Goal: Information Seeking & Learning: Find specific fact

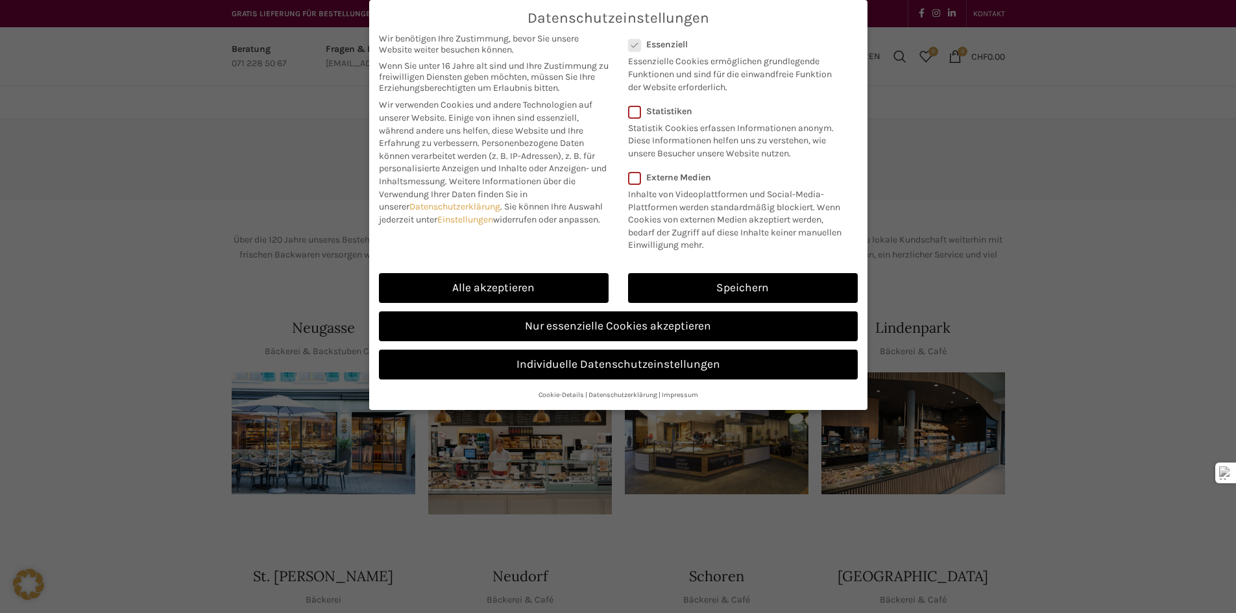
click at [509, 278] on link "Alle akzeptieren" at bounding box center [494, 288] width 230 height 30
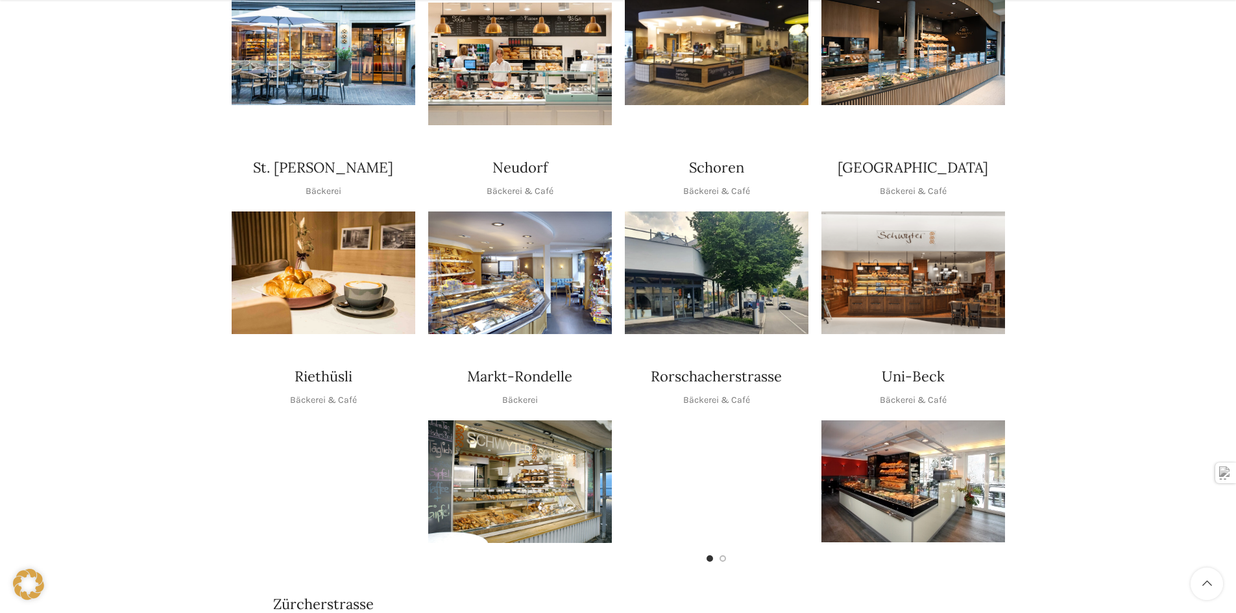
scroll to position [454, 0]
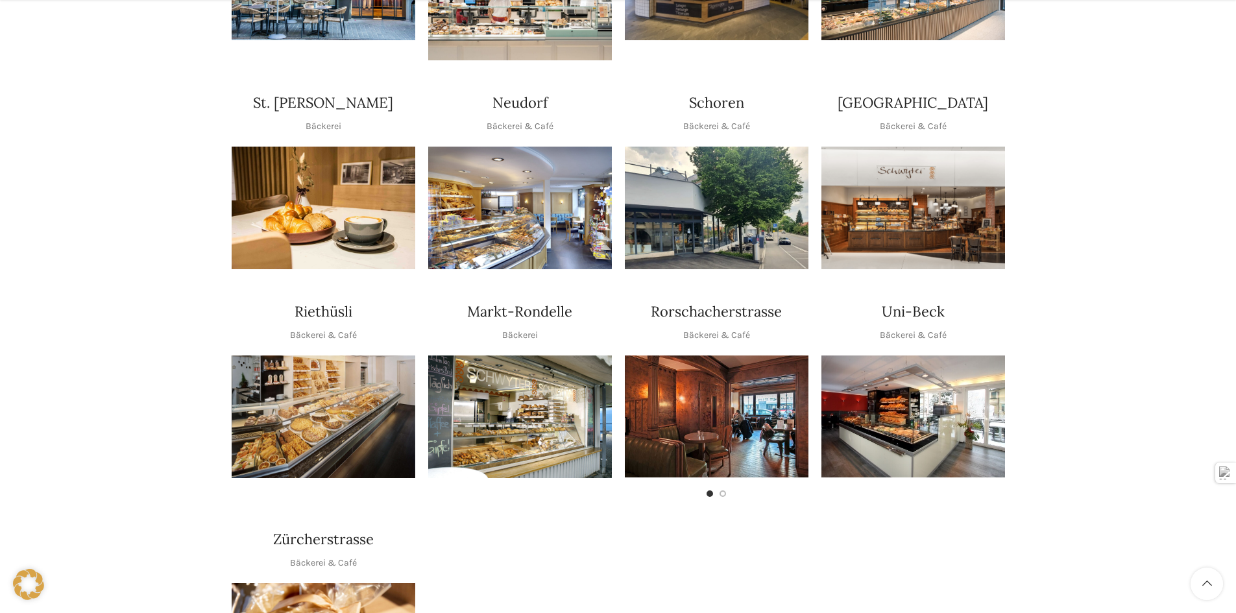
click at [921, 361] on img "1 / 1" at bounding box center [914, 417] width 184 height 122
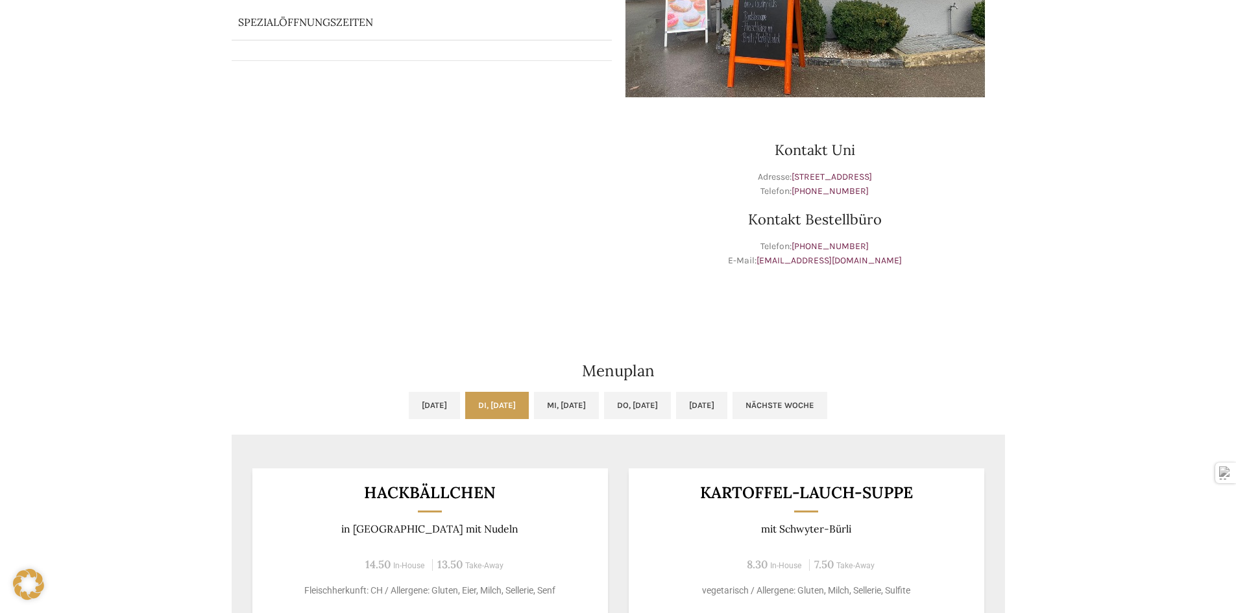
scroll to position [65, 0]
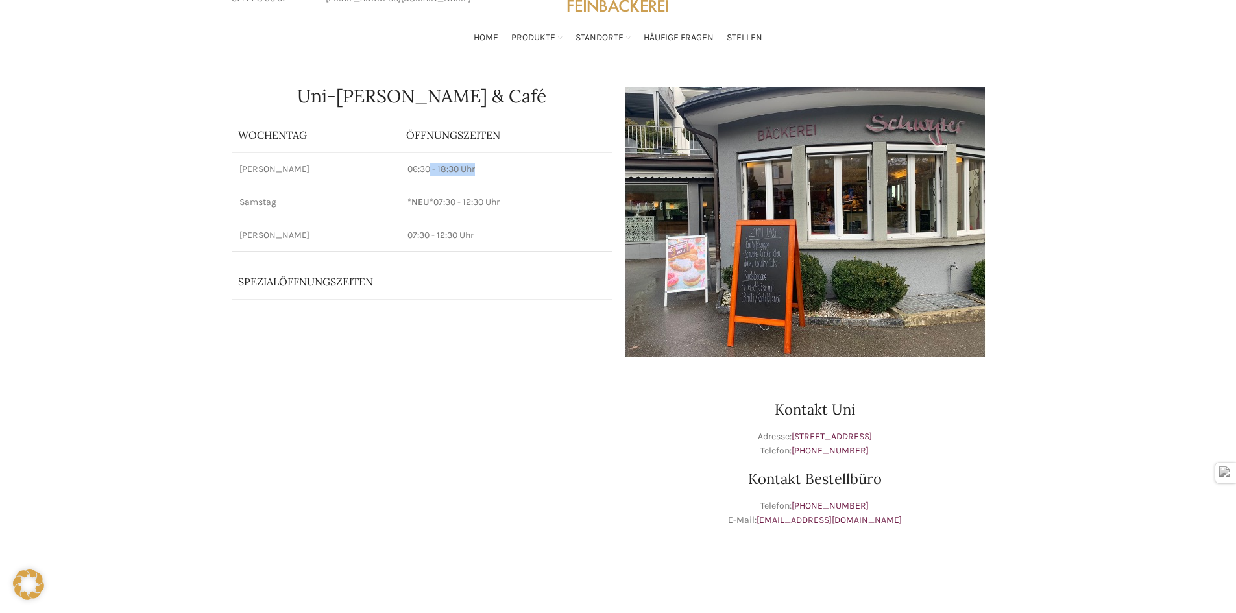
drag, startPoint x: 428, startPoint y: 166, endPoint x: 492, endPoint y: 160, distance: 64.5
click at [490, 160] on td "06:30 - 18:30 Uhr" at bounding box center [506, 169] width 212 height 33
